Goal: Task Accomplishment & Management: Use online tool/utility

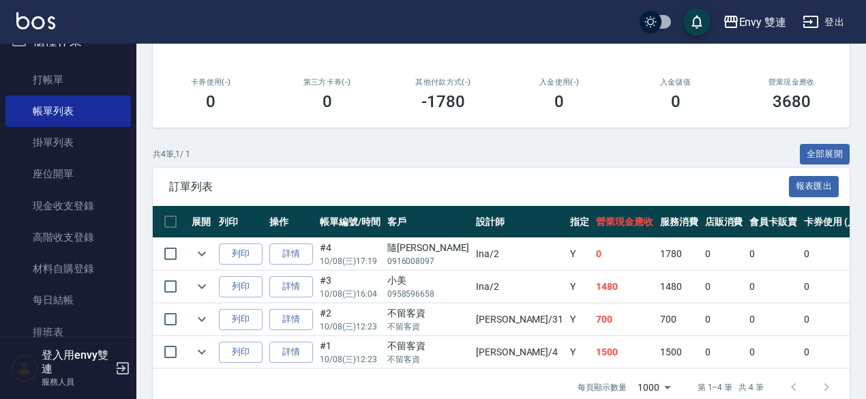
scroll to position [217, 0]
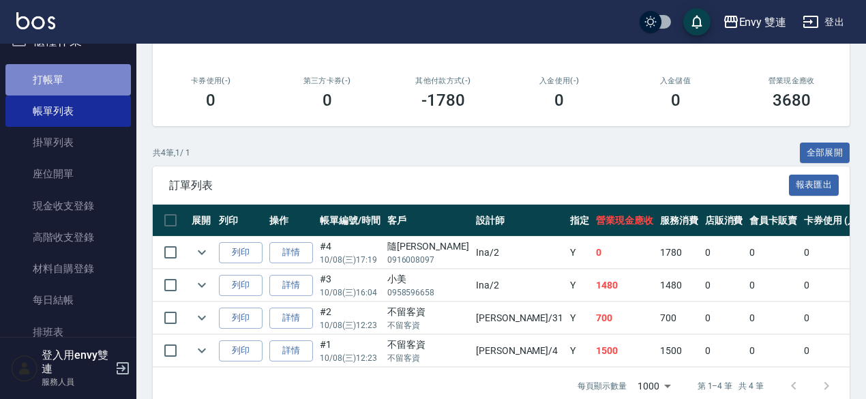
click at [85, 89] on link "打帳單" at bounding box center [67, 79] width 125 height 31
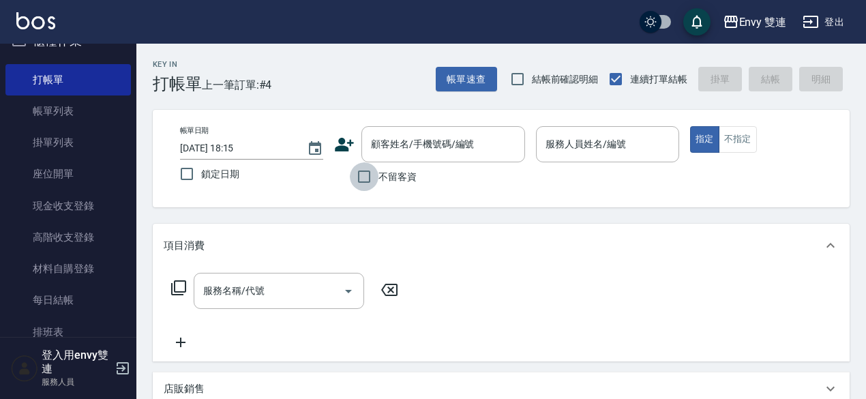
click at [361, 177] on input "不留客資" at bounding box center [364, 176] width 29 height 29
checkbox input "true"
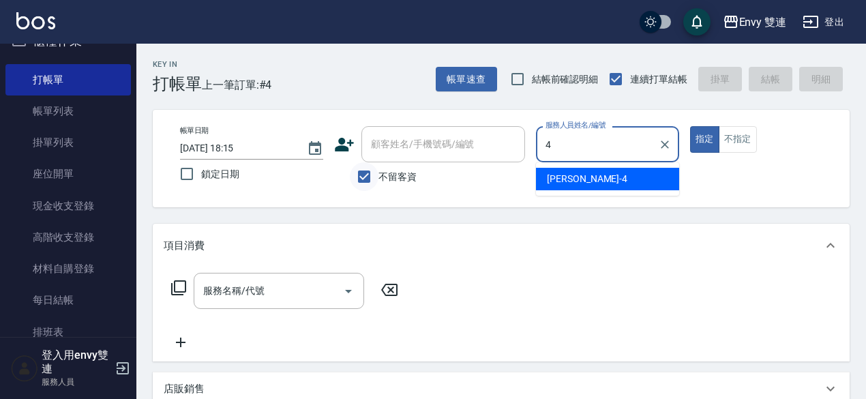
type input "[PERSON_NAME]-4"
type button "true"
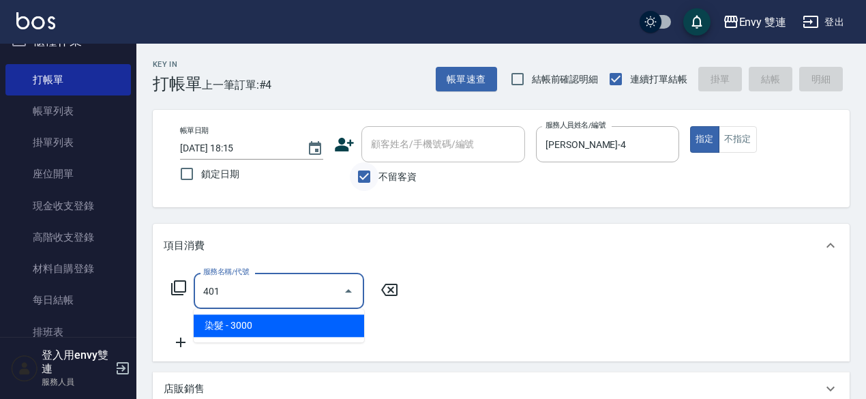
type input "染髮(401)"
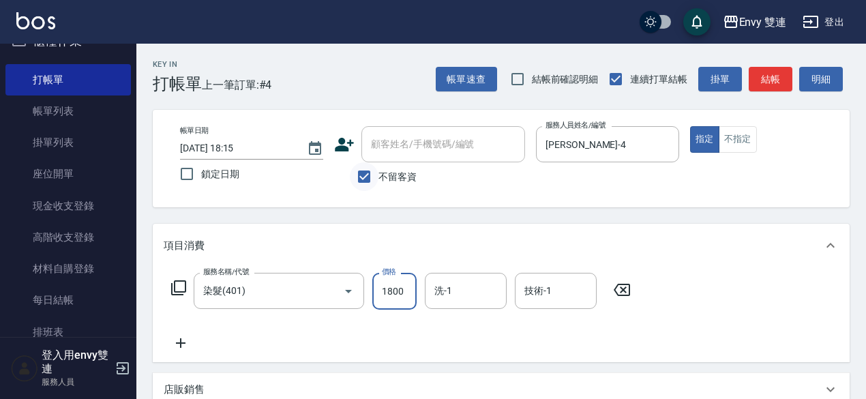
type input "1800"
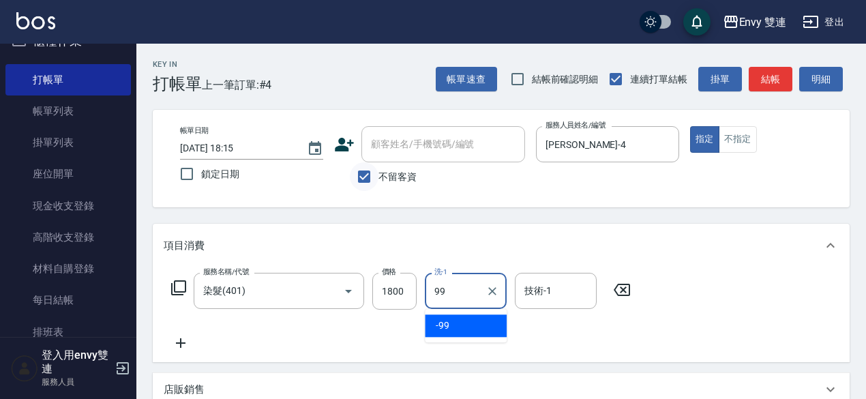
type input "-99"
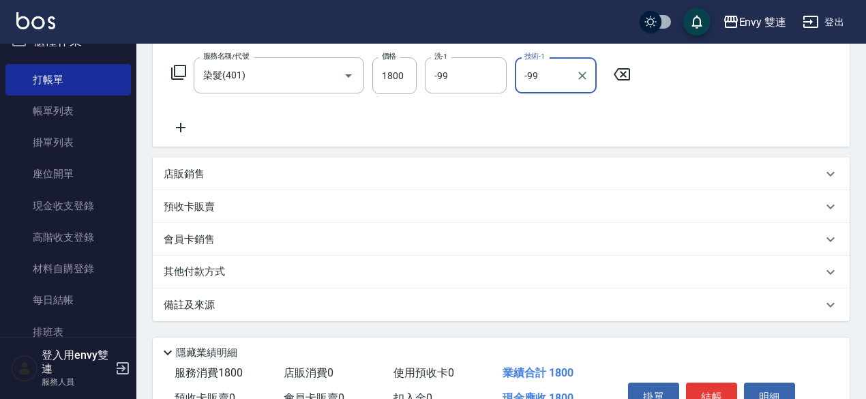
scroll to position [290, 0]
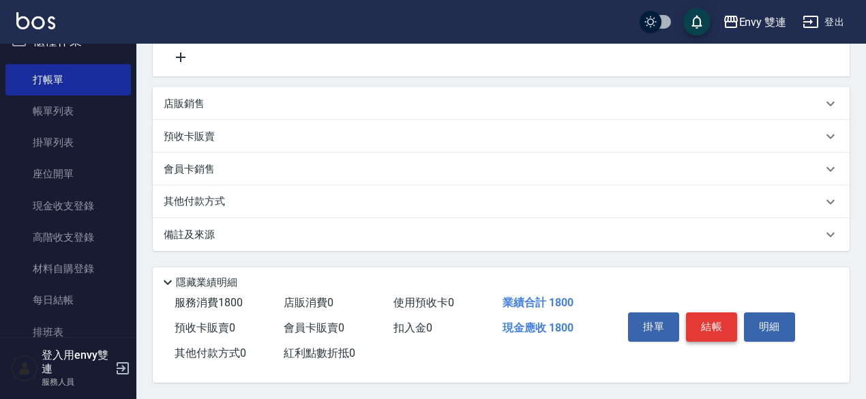
type input "-99"
click at [693, 312] on button "結帳" at bounding box center [711, 326] width 51 height 29
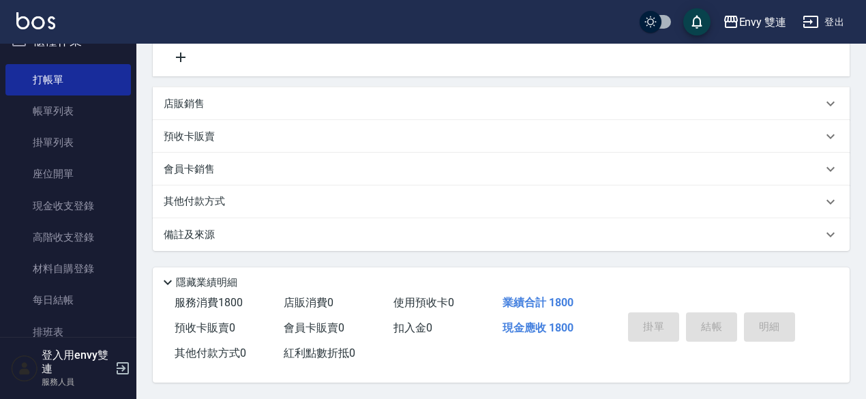
type input "[DATE] 18:16"
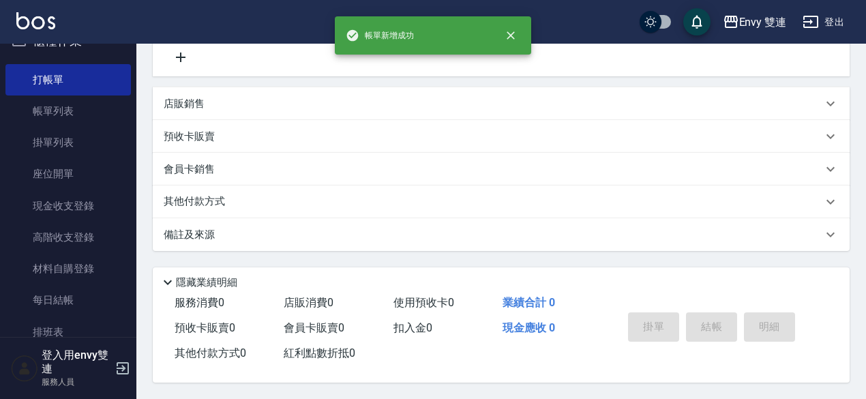
scroll to position [0, 0]
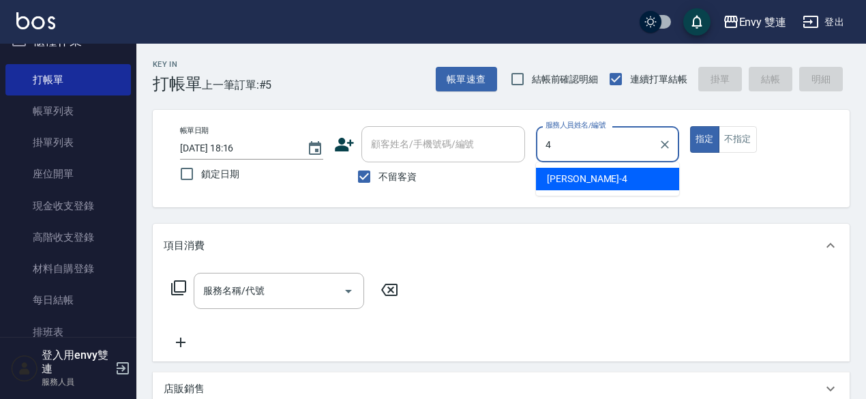
type input "[PERSON_NAME]-4"
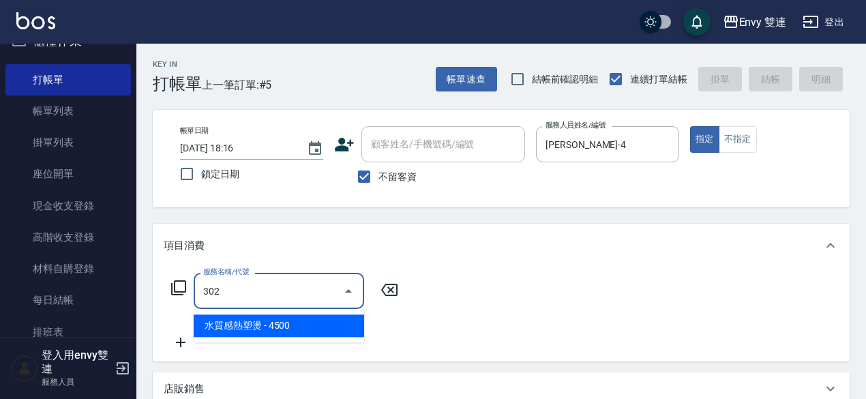
type input "水質感熱塑燙(302)"
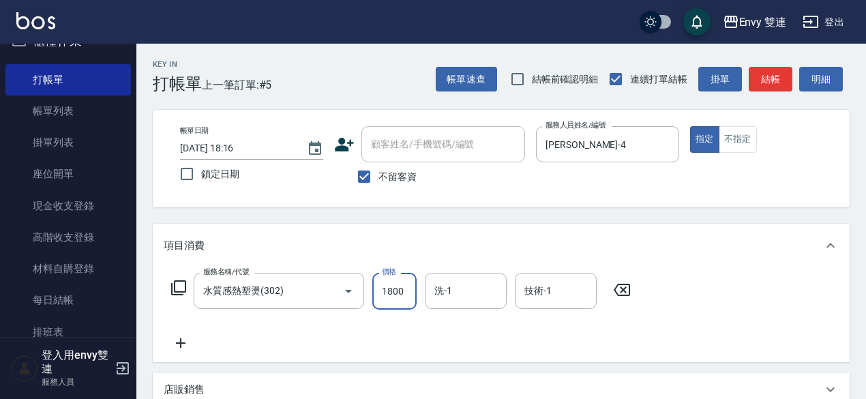
type input "1800"
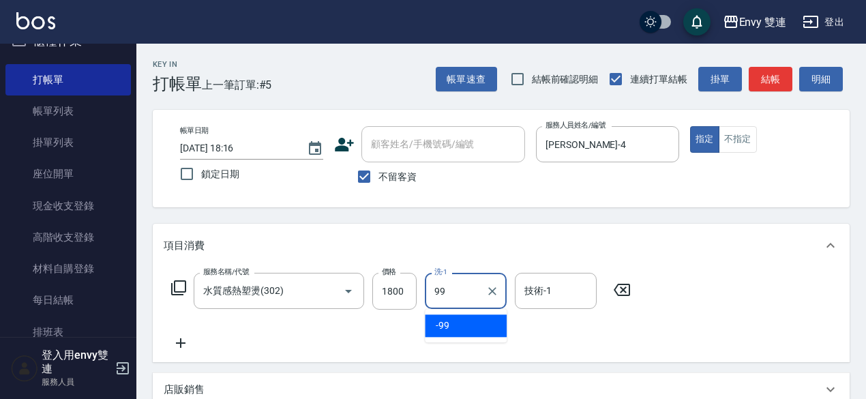
type input "-99"
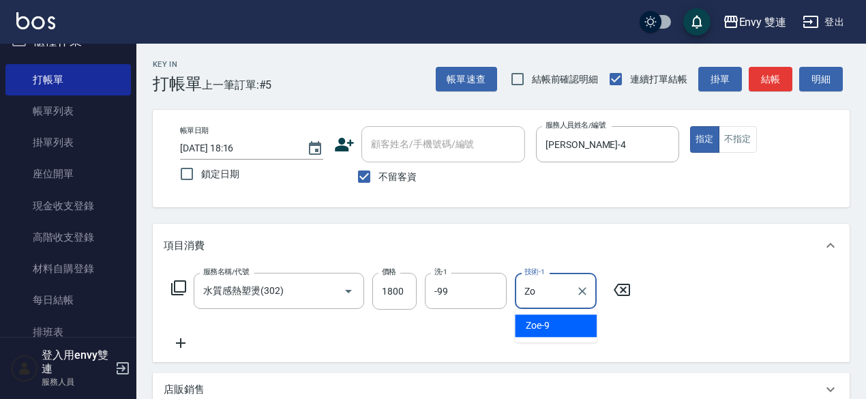
type input "Z"
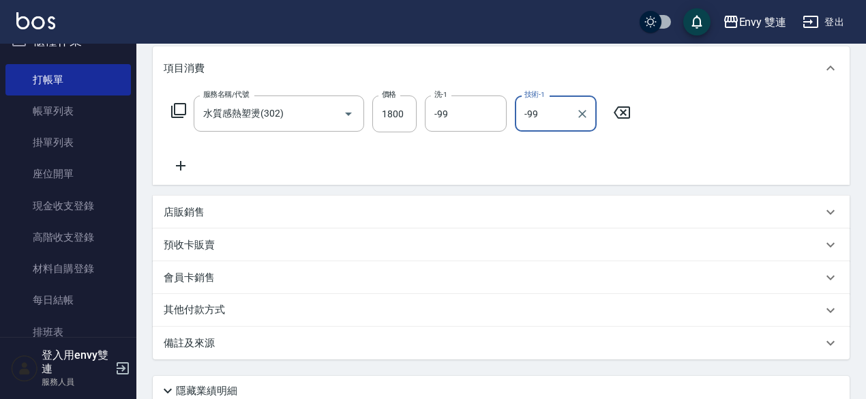
scroll to position [290, 0]
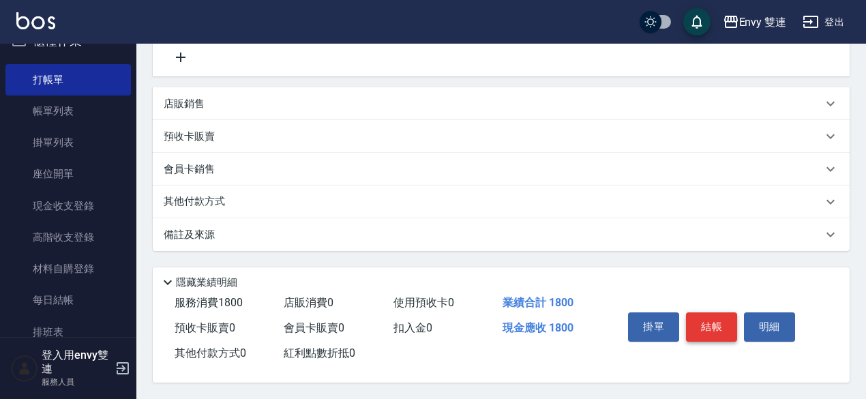
type input "-99"
click at [711, 324] on button "結帳" at bounding box center [711, 326] width 51 height 29
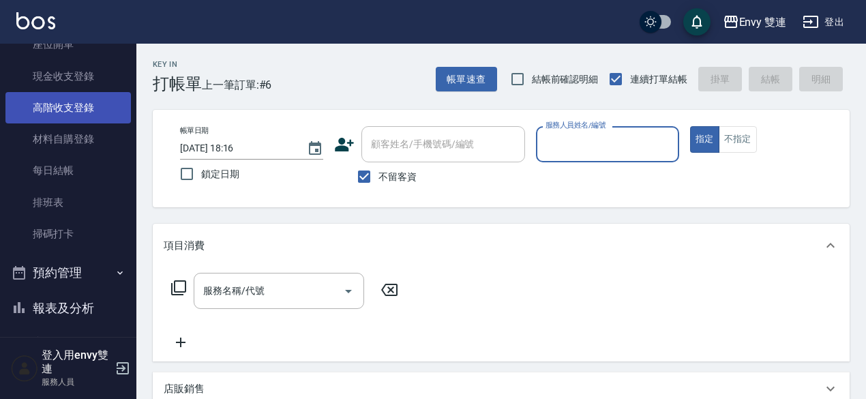
scroll to position [156, 0]
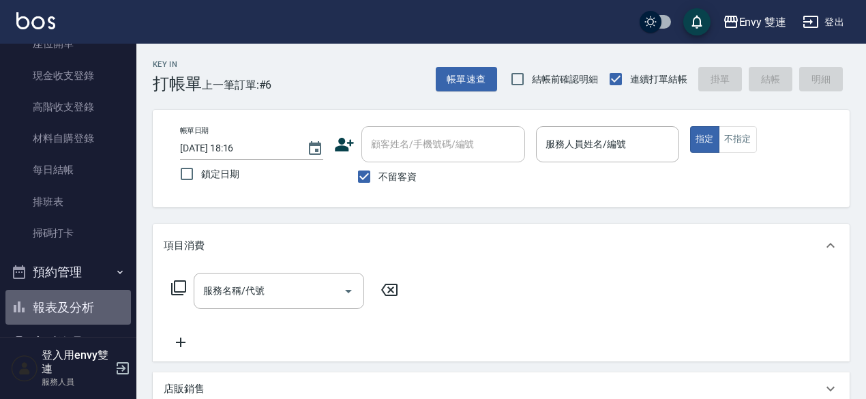
click at [83, 309] on button "報表及分析" at bounding box center [67, 307] width 125 height 35
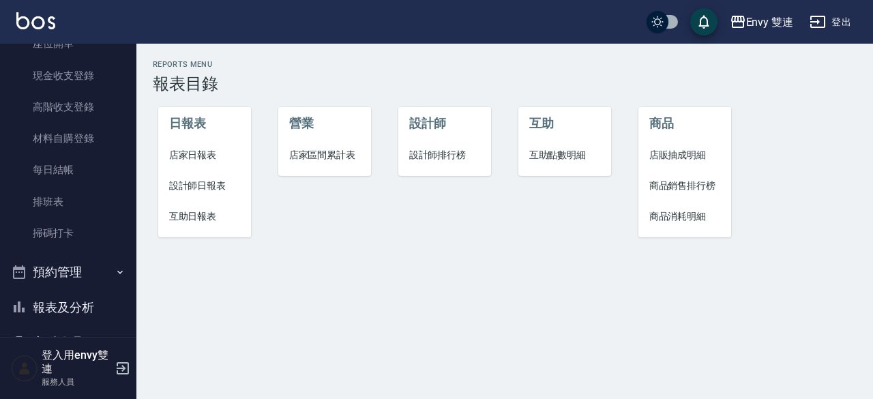
click at [196, 182] on span "設計師日報表" at bounding box center [205, 186] width 72 height 14
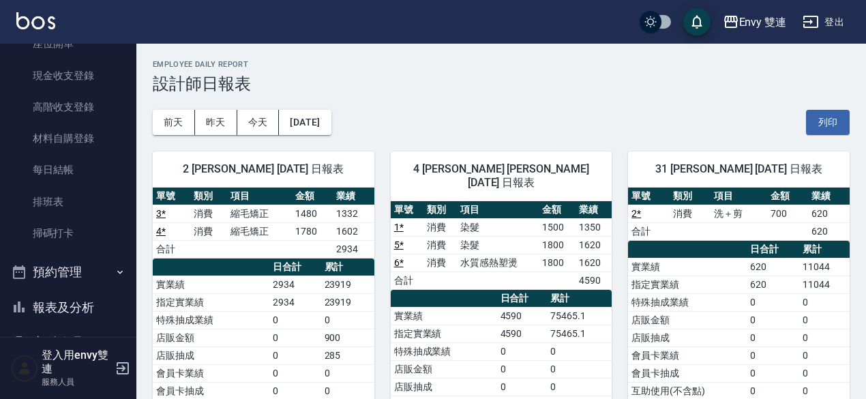
scroll to position [1, 0]
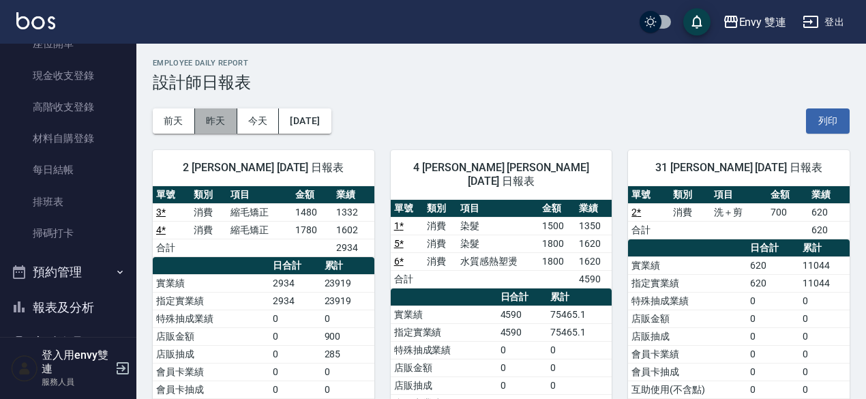
click at [225, 110] on button "昨天" at bounding box center [216, 120] width 42 height 25
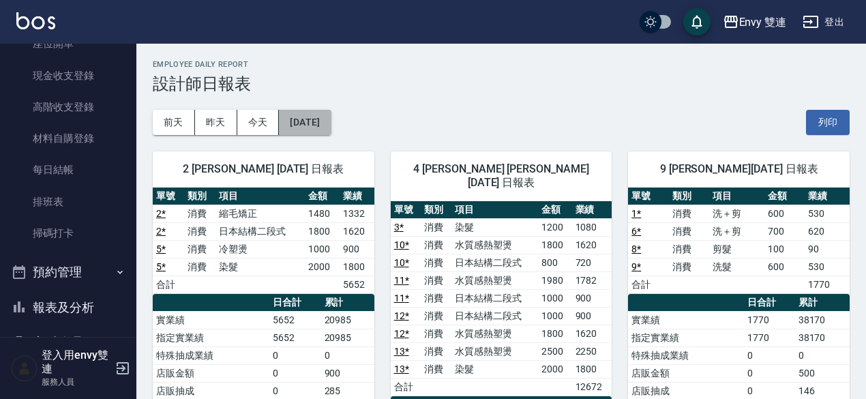
click at [319, 115] on button "[DATE]" at bounding box center [305, 122] width 52 height 25
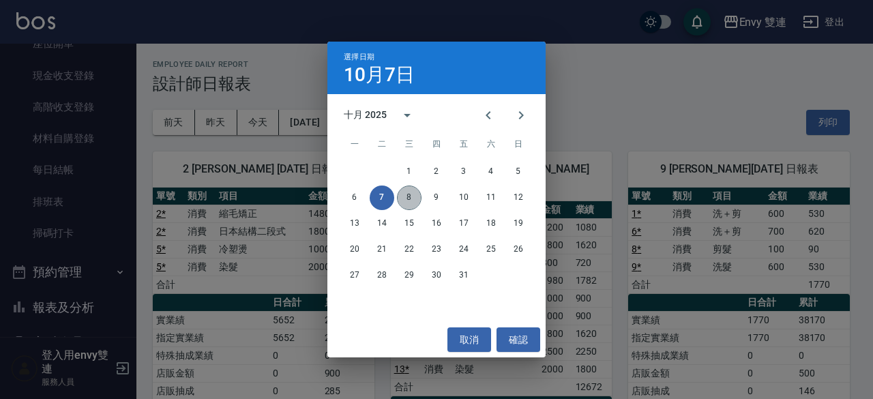
click at [404, 191] on button "8" at bounding box center [409, 197] width 25 height 25
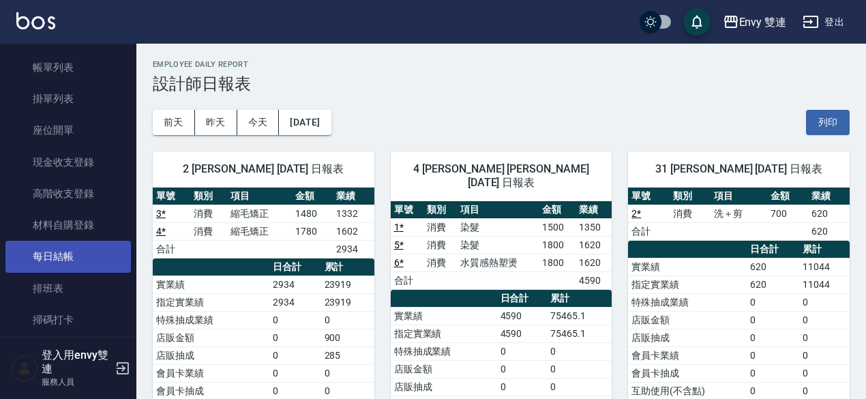
scroll to position [69, 0]
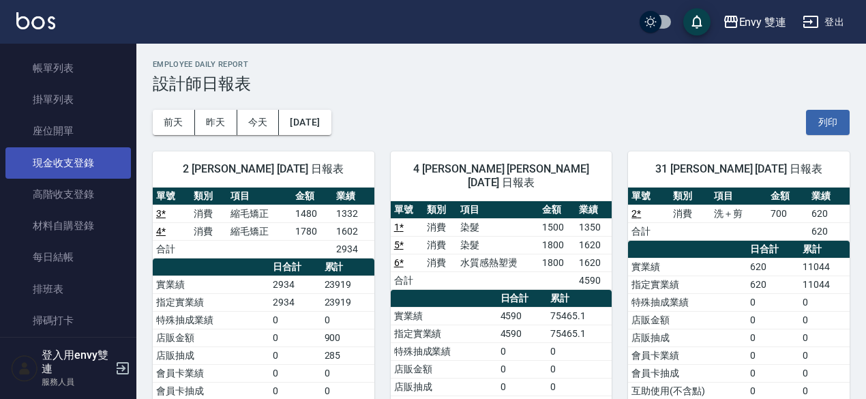
click at [82, 157] on link "現金收支登錄" at bounding box center [67, 162] width 125 height 31
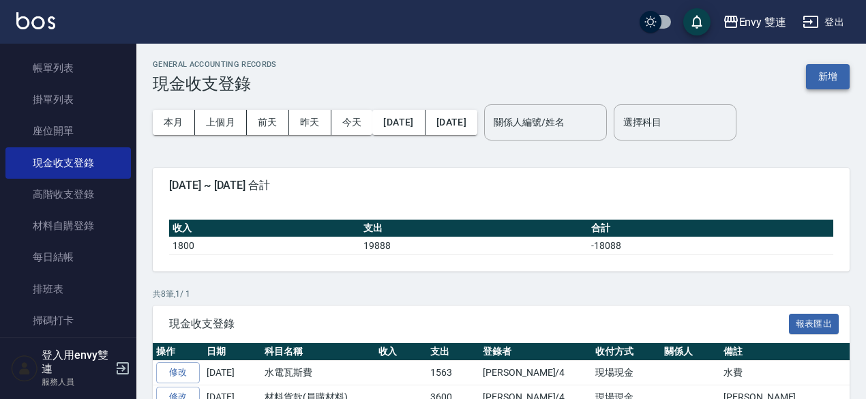
click at [824, 82] on button "新增" at bounding box center [828, 76] width 44 height 25
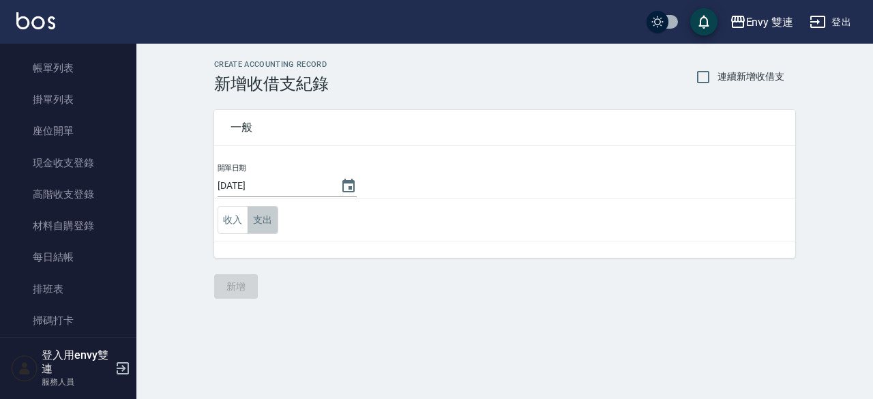
click at [265, 216] on button "支出" at bounding box center [262, 220] width 31 height 28
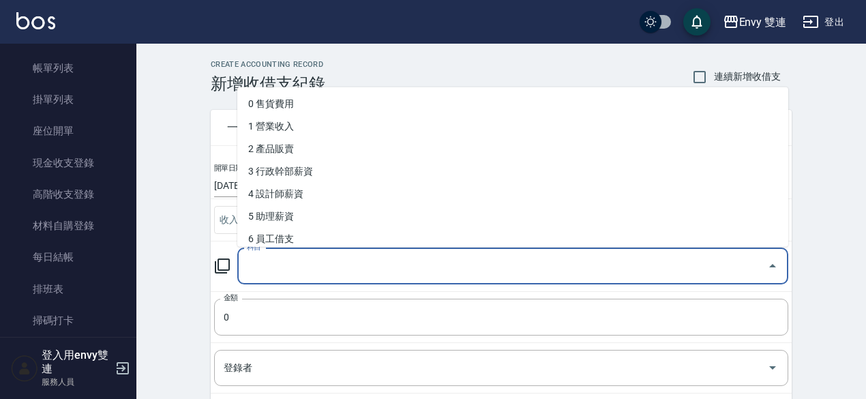
click at [290, 258] on input "科目" at bounding box center [502, 266] width 518 height 24
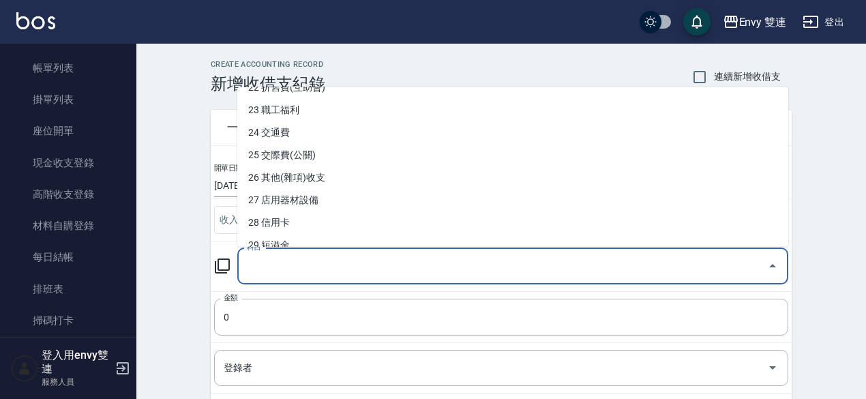
scroll to position [517, 0]
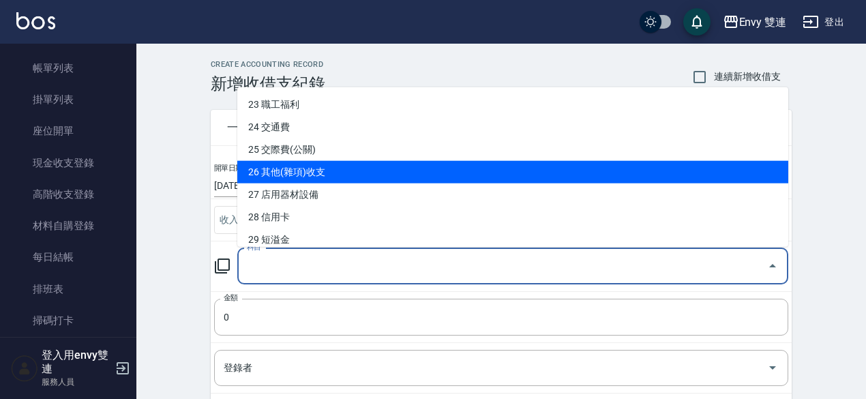
click at [356, 174] on li "26 其他(雜項)收支" at bounding box center [512, 172] width 551 height 22
type input "26 其他(雜項)收支"
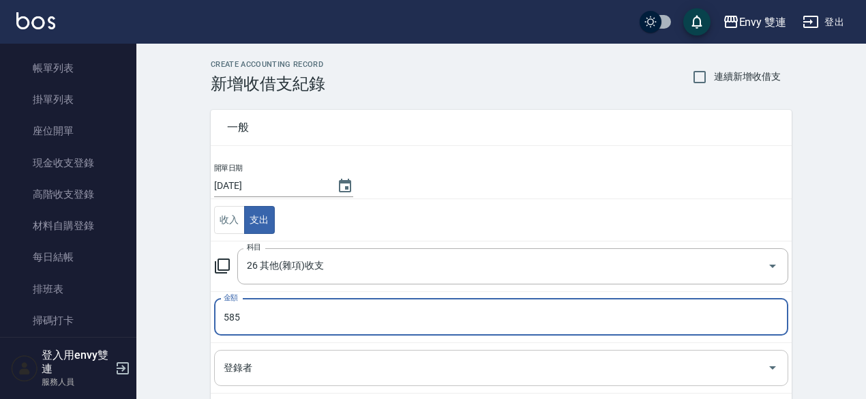
type input "585"
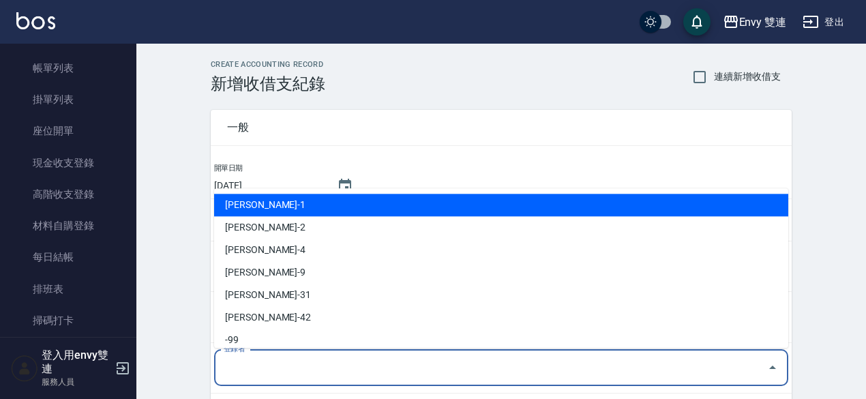
click at [307, 371] on input "登錄者" at bounding box center [490, 368] width 541 height 24
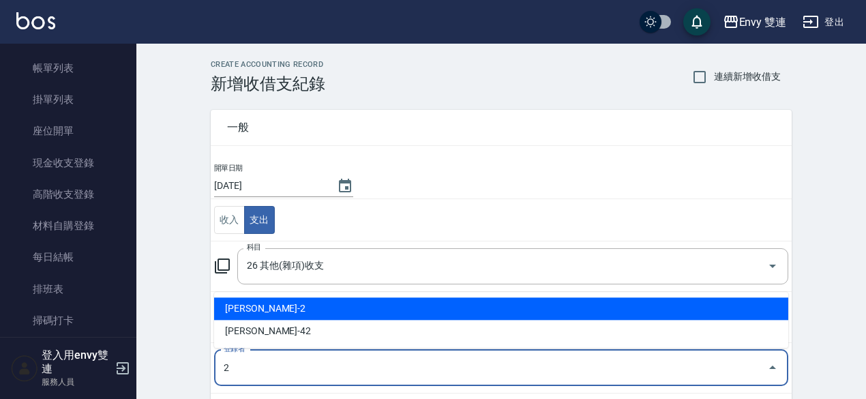
type input "[PERSON_NAME]-2"
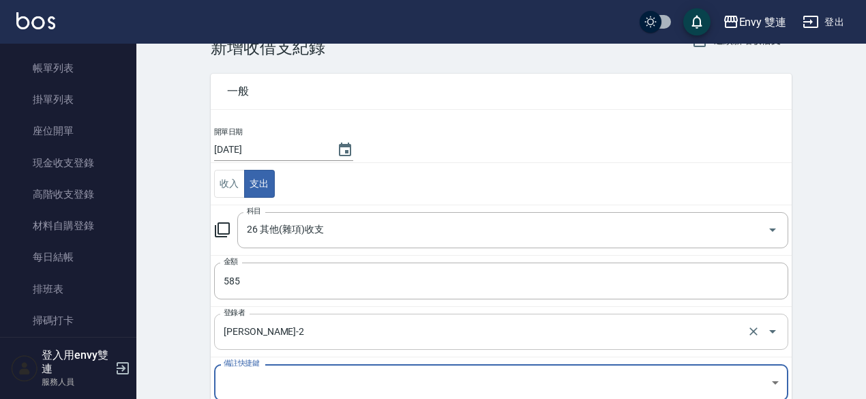
scroll to position [200, 0]
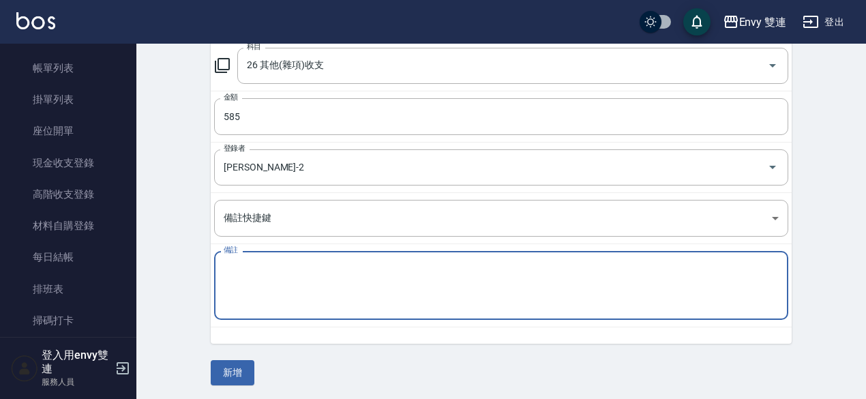
click at [327, 275] on textarea "備註" at bounding box center [501, 285] width 555 height 46
type textarea "[PERSON_NAME] 銷卡二段 隨鈺[PERSON_NAME]"
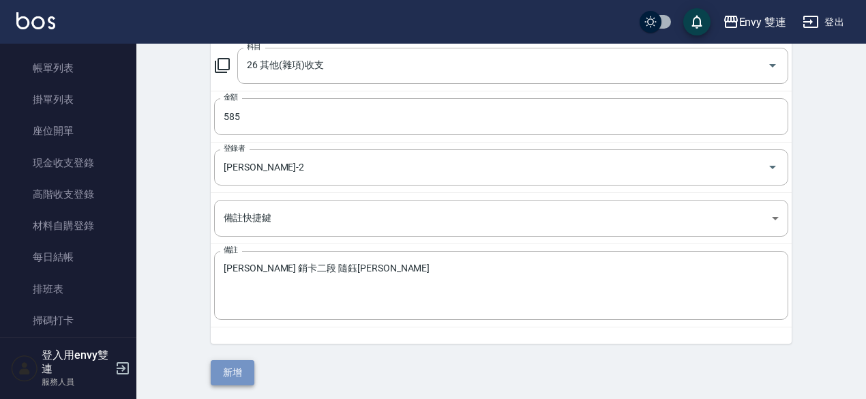
click at [232, 371] on button "新增" at bounding box center [233, 372] width 44 height 25
